Goal: Information Seeking & Learning: Find contact information

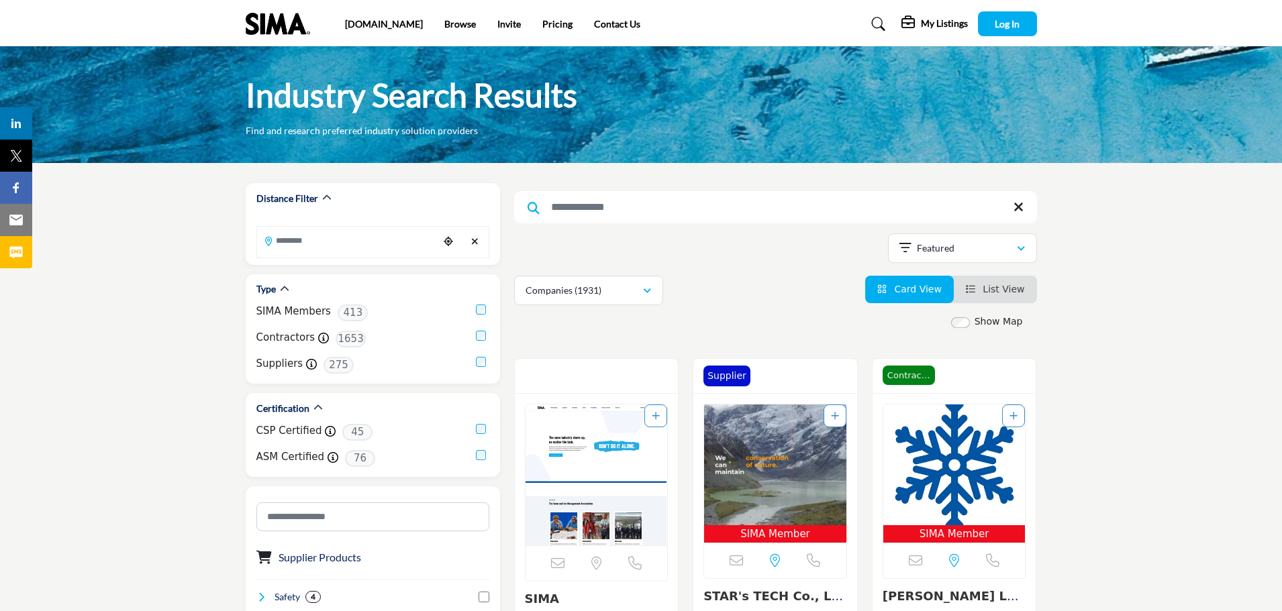
click at [623, 205] on input "Search Keyword" at bounding box center [775, 207] width 523 height 32
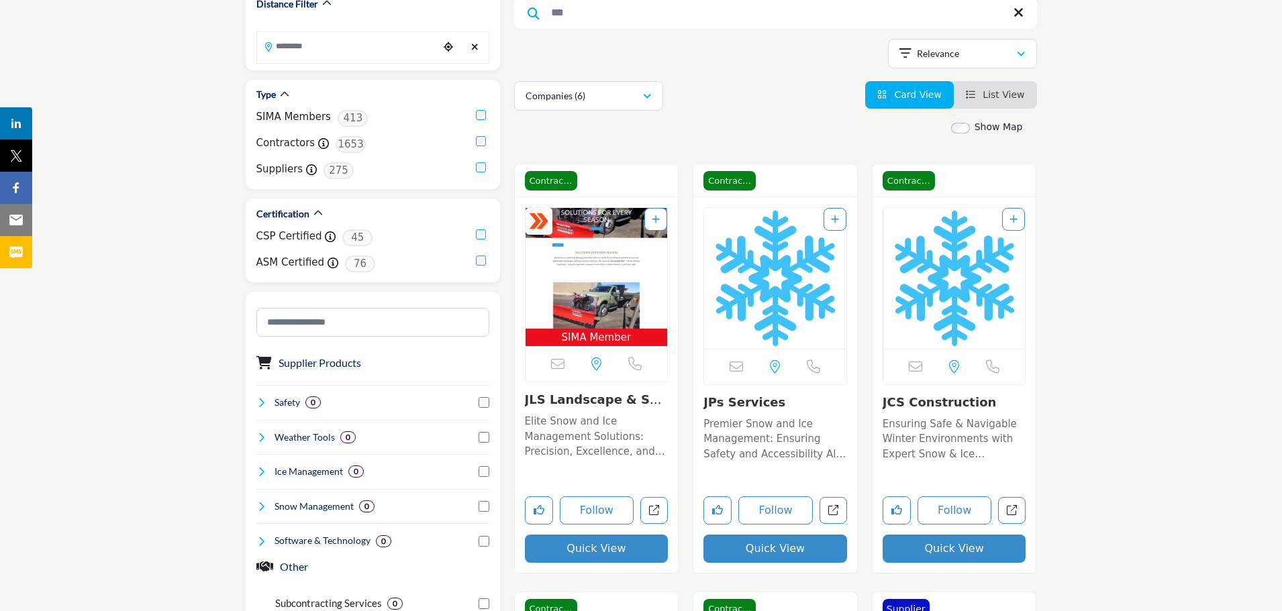
scroll to position [201, 0]
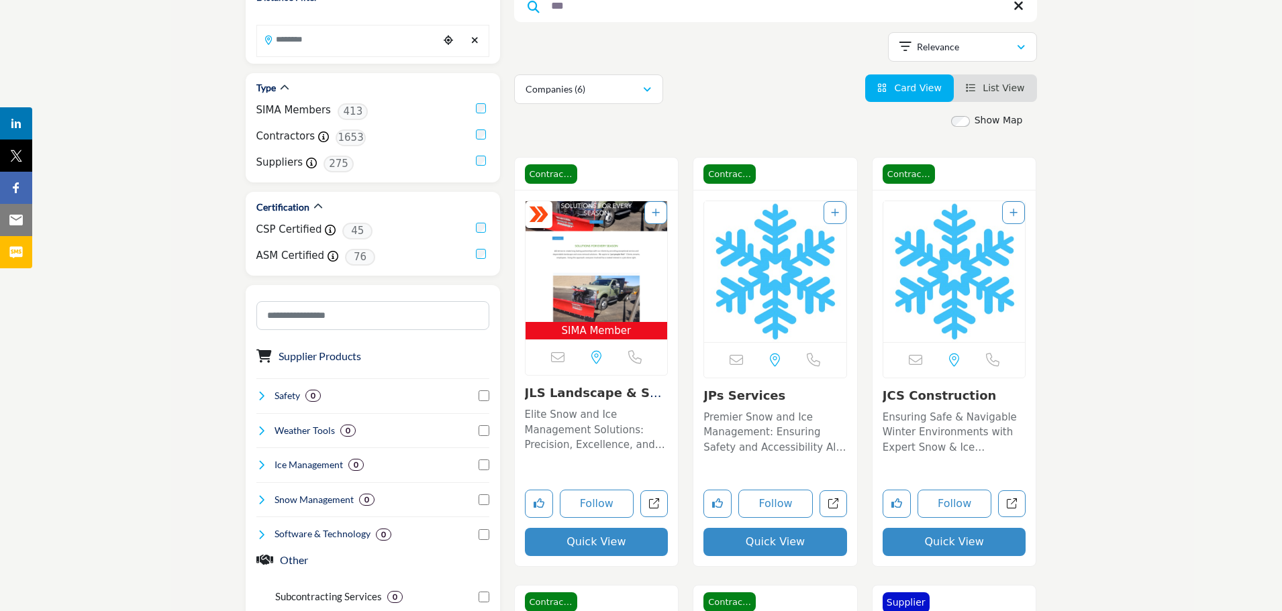
type input "***"
click at [593, 328] on span "SIMA Member" at bounding box center [596, 330] width 137 height 15
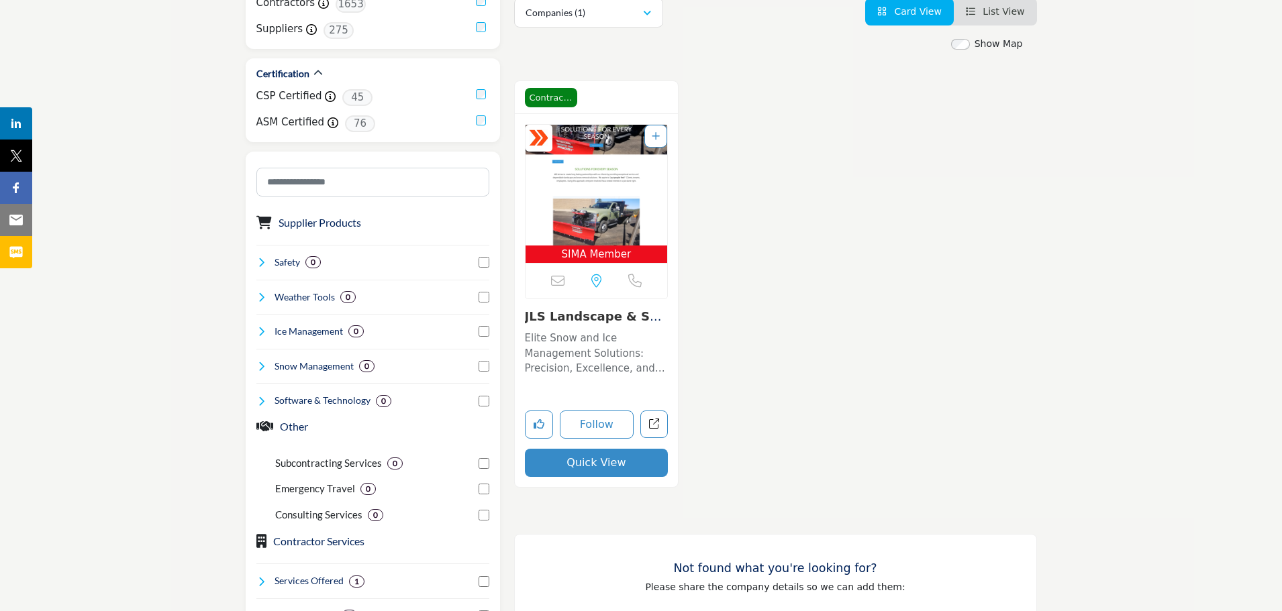
scroll to position [336, 0]
click at [601, 346] on p "Elite Snow and Ice Management Solutions: Precision, Excellence, and Sustainabil…" at bounding box center [597, 353] width 144 height 46
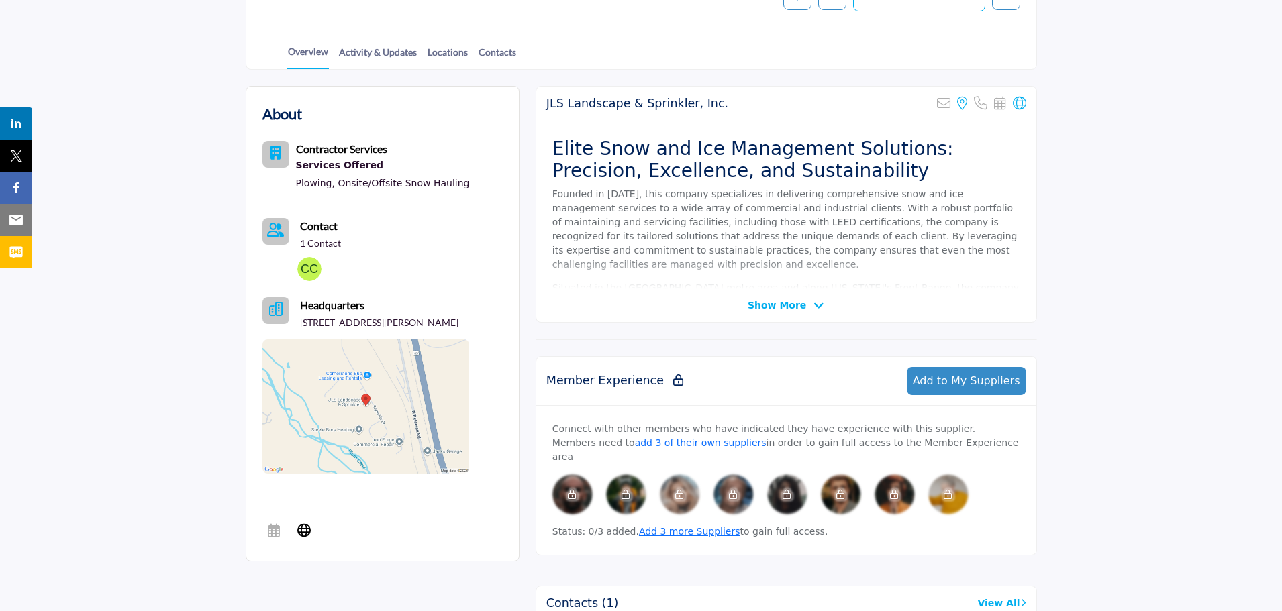
scroll to position [268, 0]
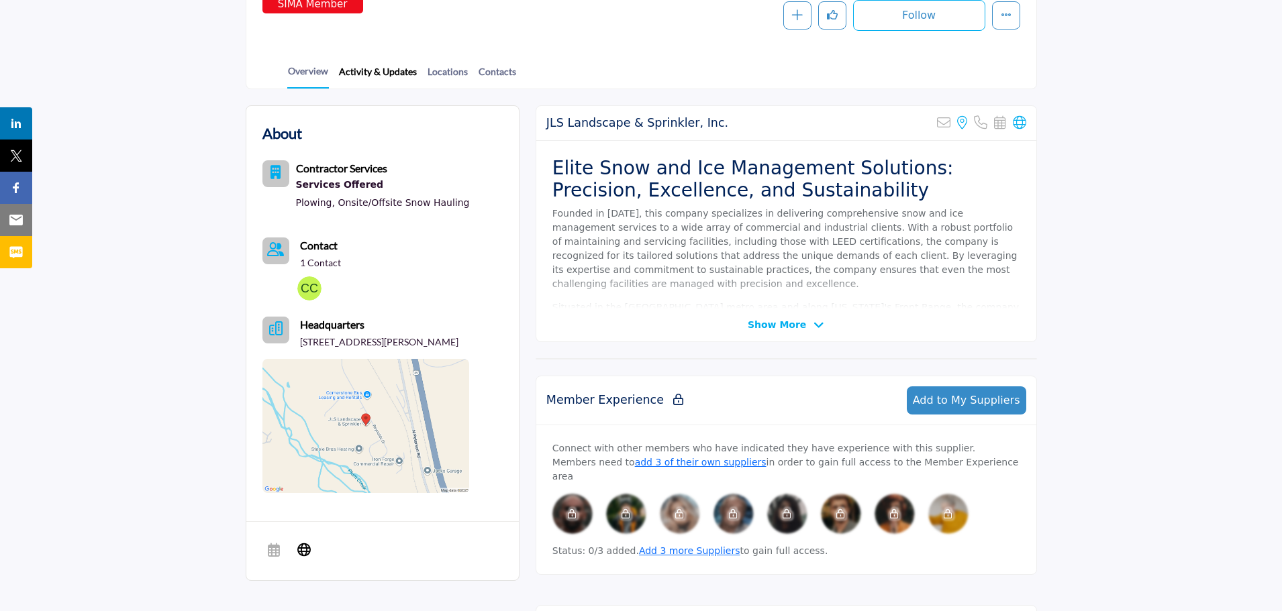
click at [375, 70] on link "Activity & Updates" at bounding box center [377, 75] width 79 height 23
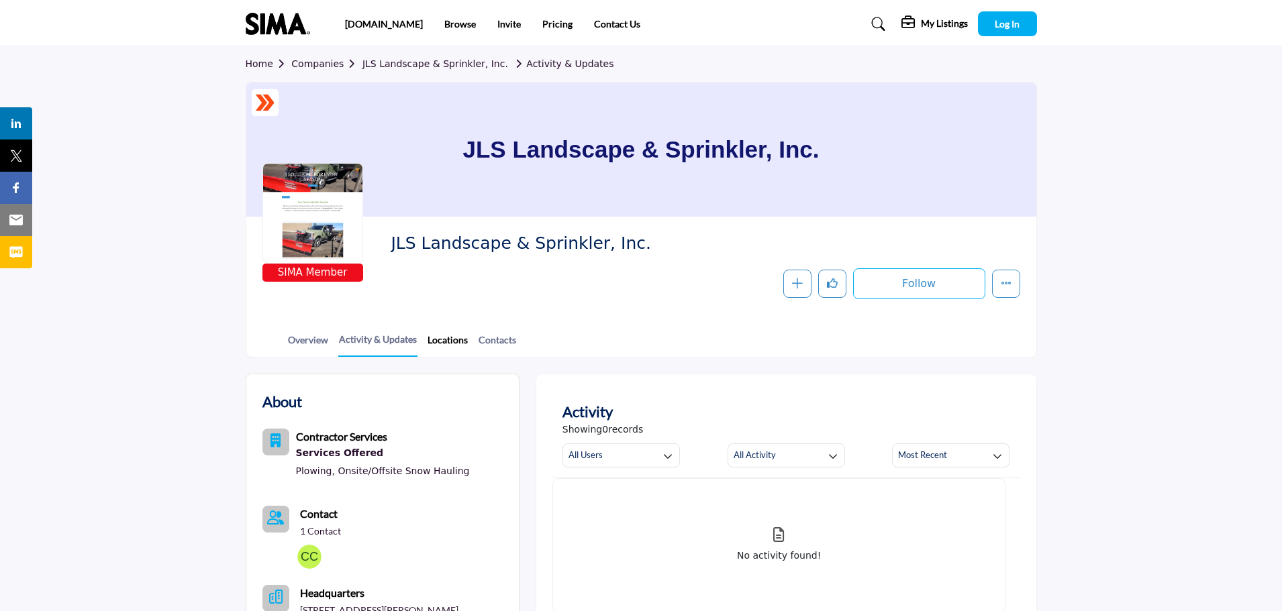
click at [448, 341] on link "Locations" at bounding box center [448, 344] width 42 height 23
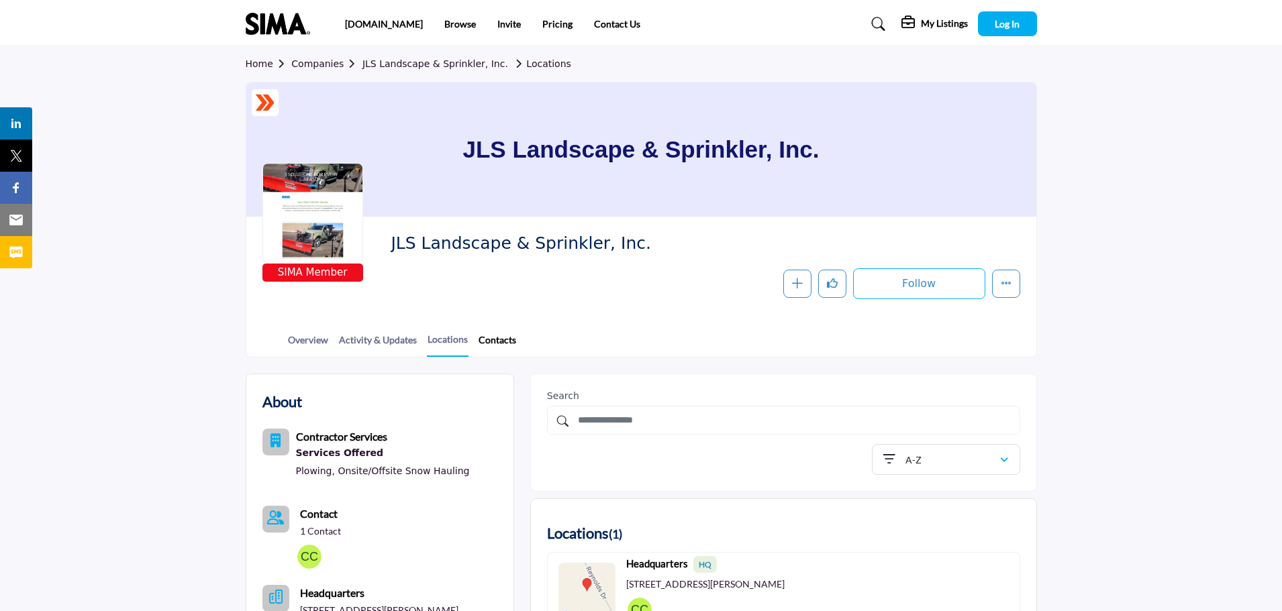
click at [487, 336] on link "Contacts" at bounding box center [497, 344] width 39 height 23
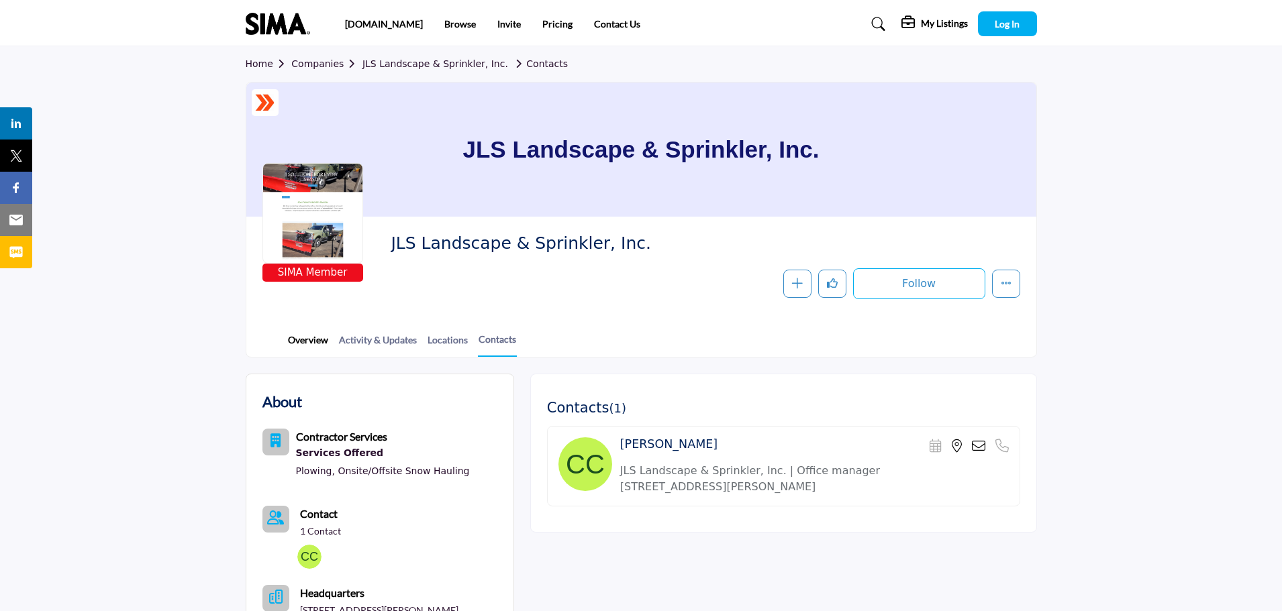
click at [306, 341] on link "Overview" at bounding box center [308, 344] width 42 height 23
